Goal: Information Seeking & Learning: Learn about a topic

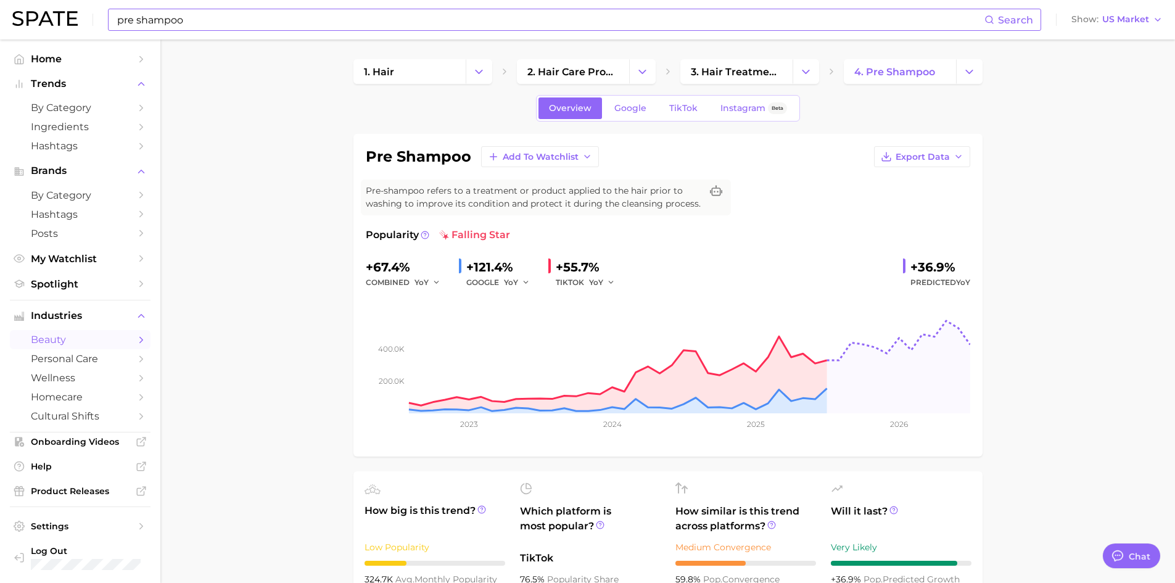
click at [249, 28] on input "pre shampoo" at bounding box center [550, 19] width 869 height 21
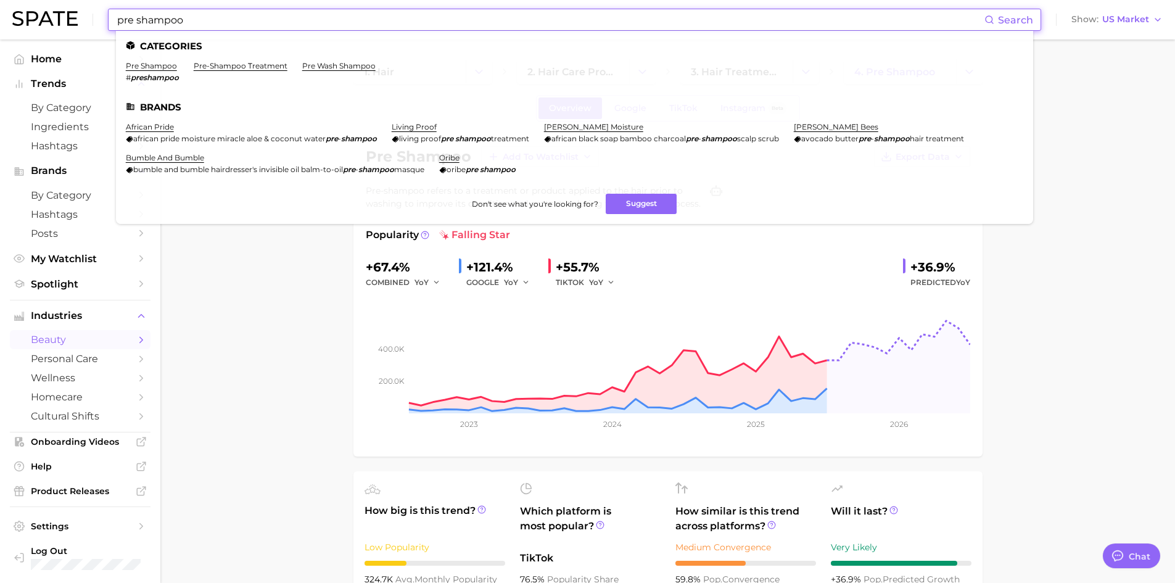
drag, startPoint x: 249, startPoint y: 28, endPoint x: 112, endPoint y: 23, distance: 136.5
click at [112, 23] on div "pre shampoo Search Categories pre shampoo # preshampoo pre-shampoo treatment pr…" at bounding box center [575, 20] width 934 height 22
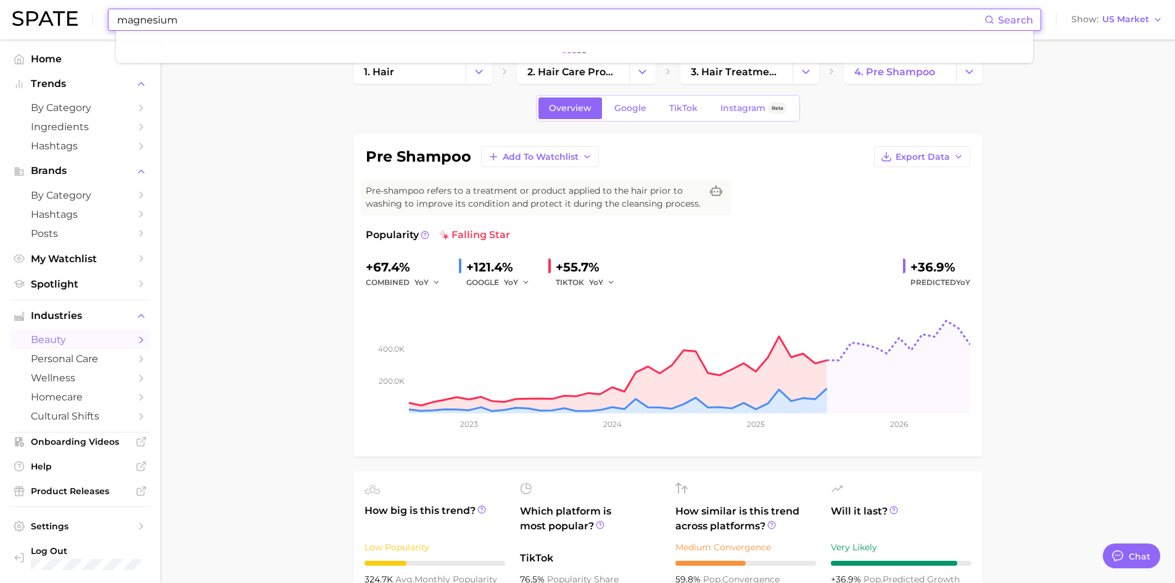
type input "magnesium"
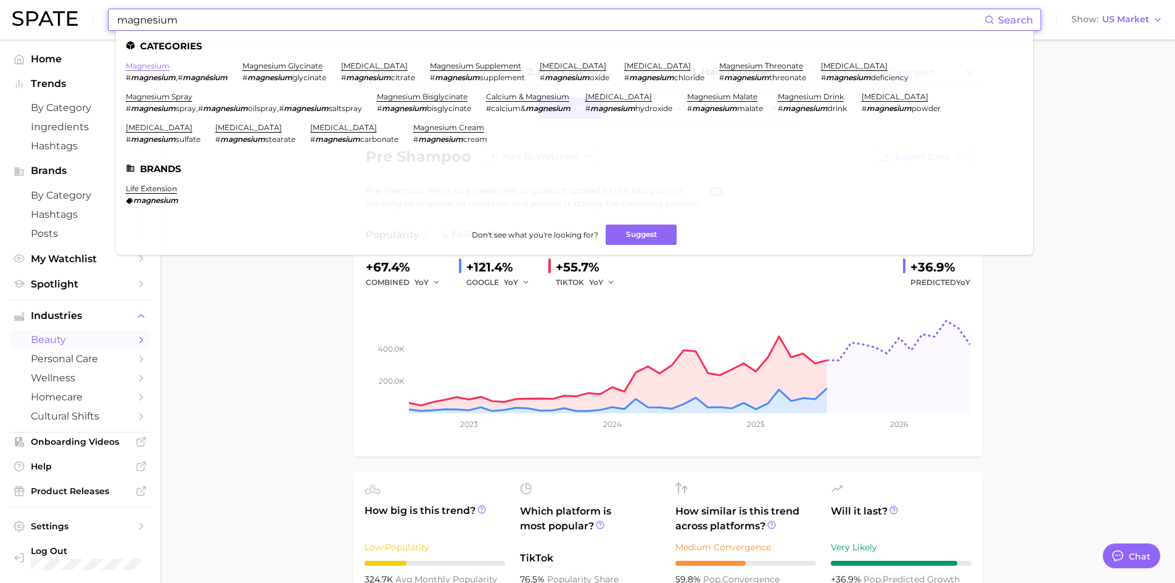
click at [159, 67] on link "magnesium" at bounding box center [148, 65] width 44 height 9
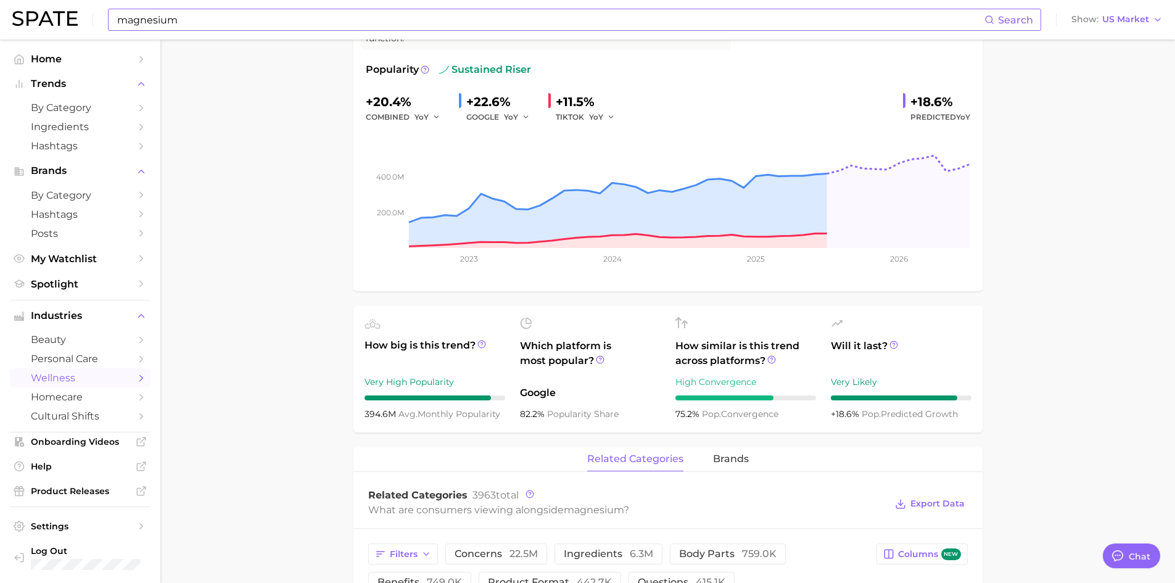
scroll to position [185, 0]
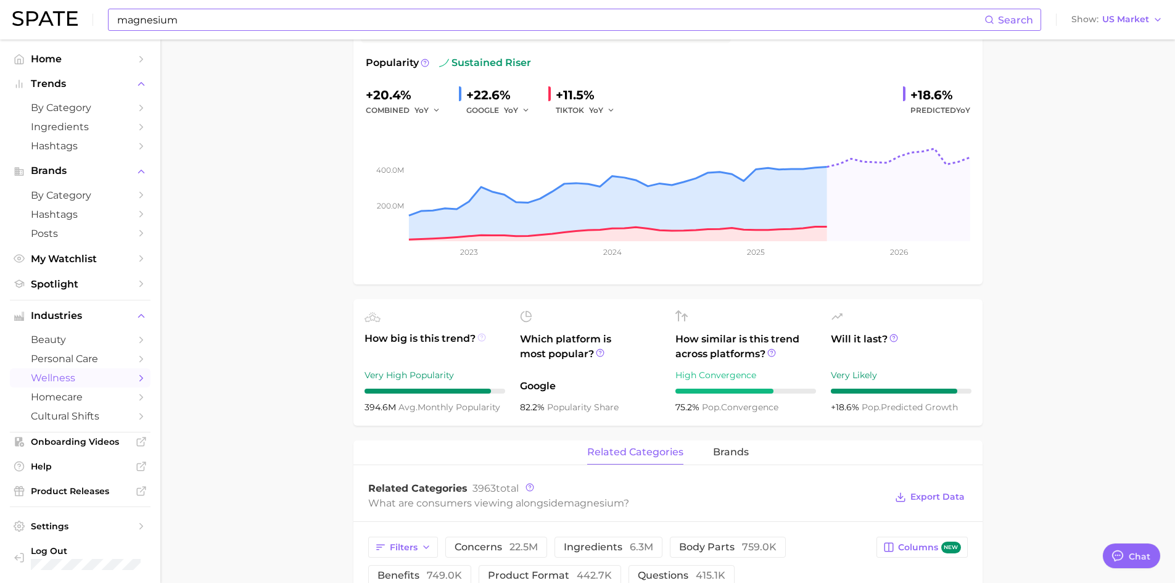
click at [484, 338] on icon at bounding box center [482, 337] width 9 height 9
click at [481, 338] on icon at bounding box center [482, 337] width 9 height 9
click at [479, 336] on icon at bounding box center [482, 337] width 9 height 9
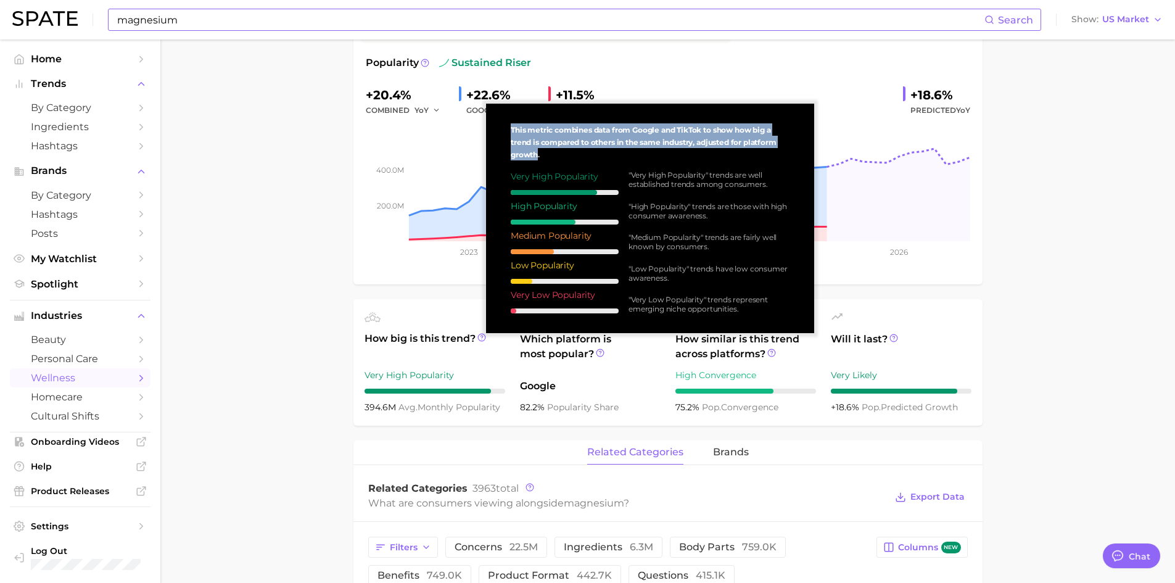
drag, startPoint x: 538, startPoint y: 153, endPoint x: 510, endPoint y: 128, distance: 37.1
click at [510, 128] on div "This metric combines data from Google and TikTok to show how big a trend is com…" at bounding box center [650, 219] width 309 height 210
copy span "This metric combines data from Google and TikTok to show how big a trend is com…"
